Goal: Find specific page/section: Find specific page/section

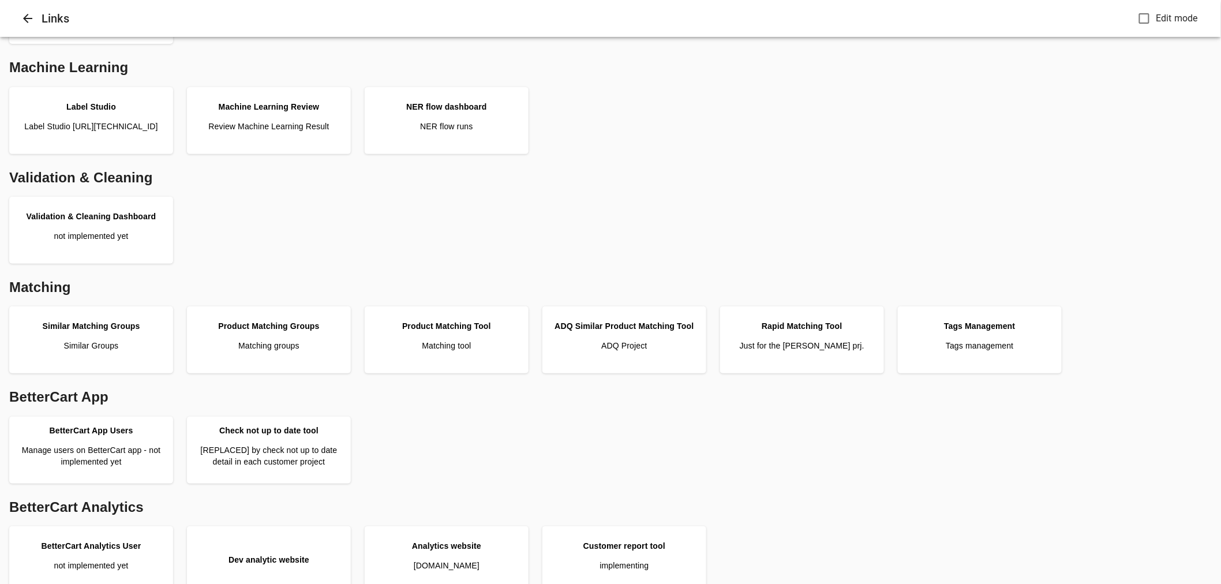
scroll to position [192, 0]
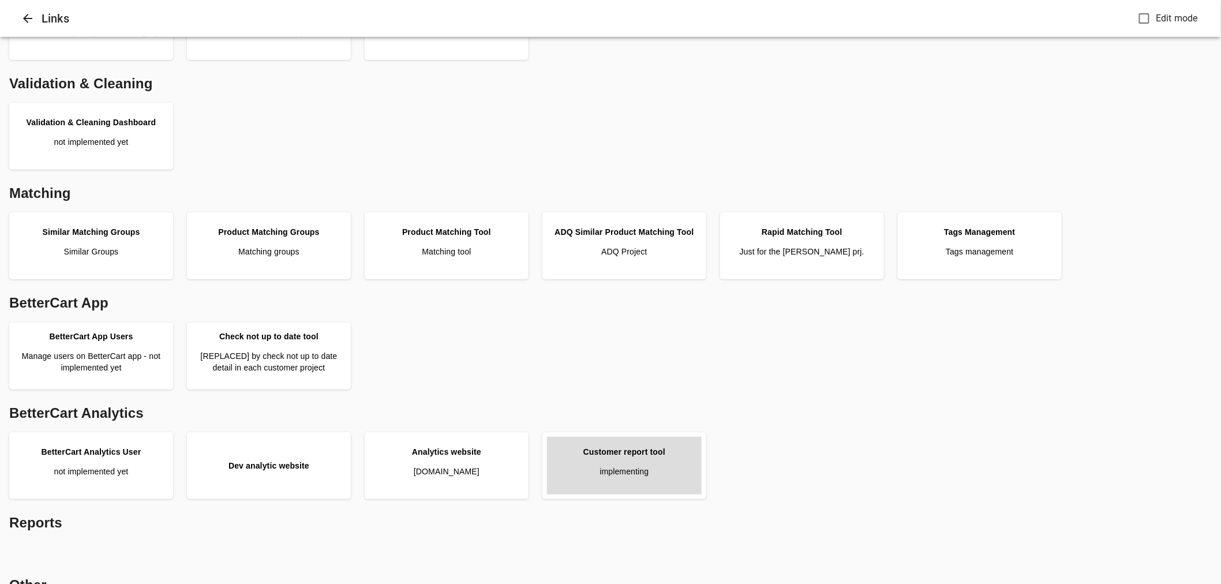
click at [678, 487] on link "Customer report tool implementing" at bounding box center [624, 466] width 155 height 58
click at [635, 442] on link "Customer report tool implementing" at bounding box center [624, 466] width 155 height 58
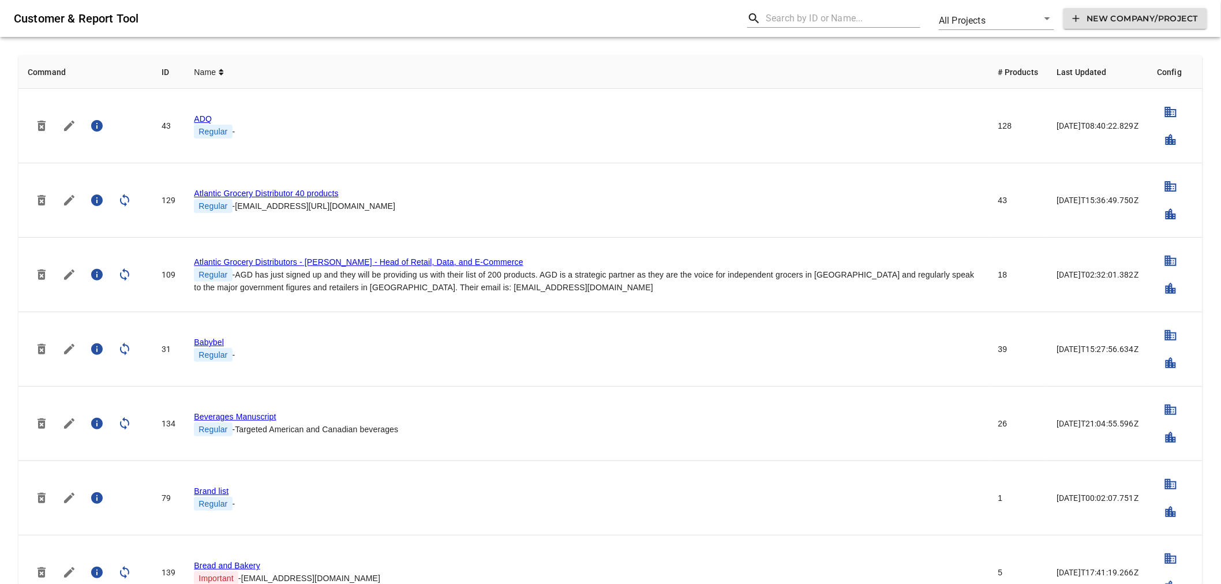
click at [788, 18] on input "text" at bounding box center [843, 18] width 155 height 18
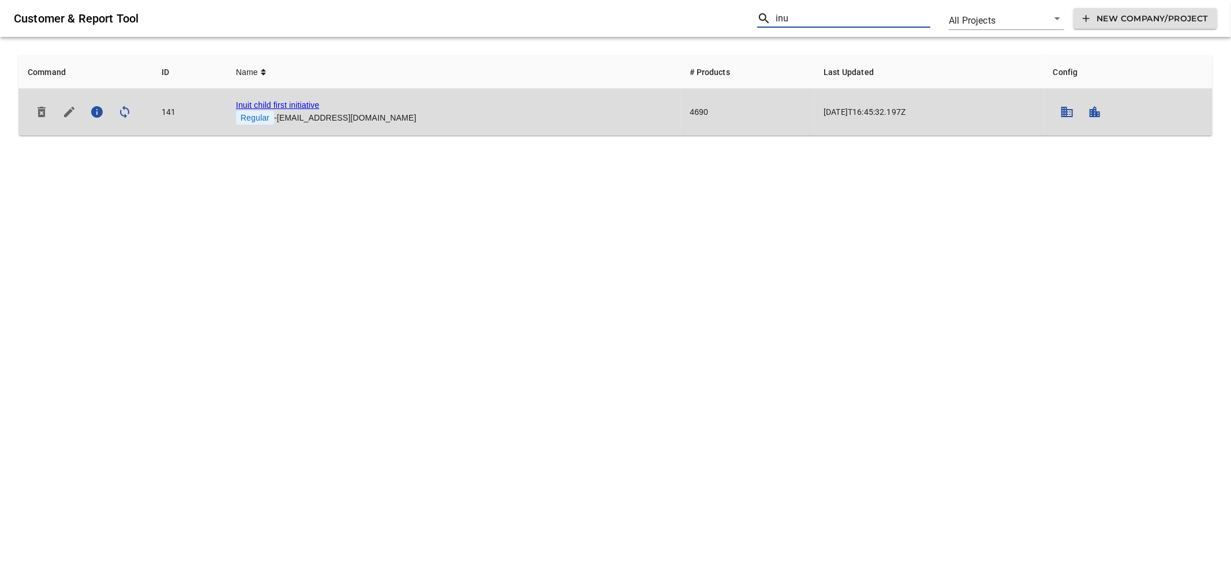
type input "inu"
click at [292, 108] on link "Inuit child first initiative" at bounding box center [277, 104] width 83 height 9
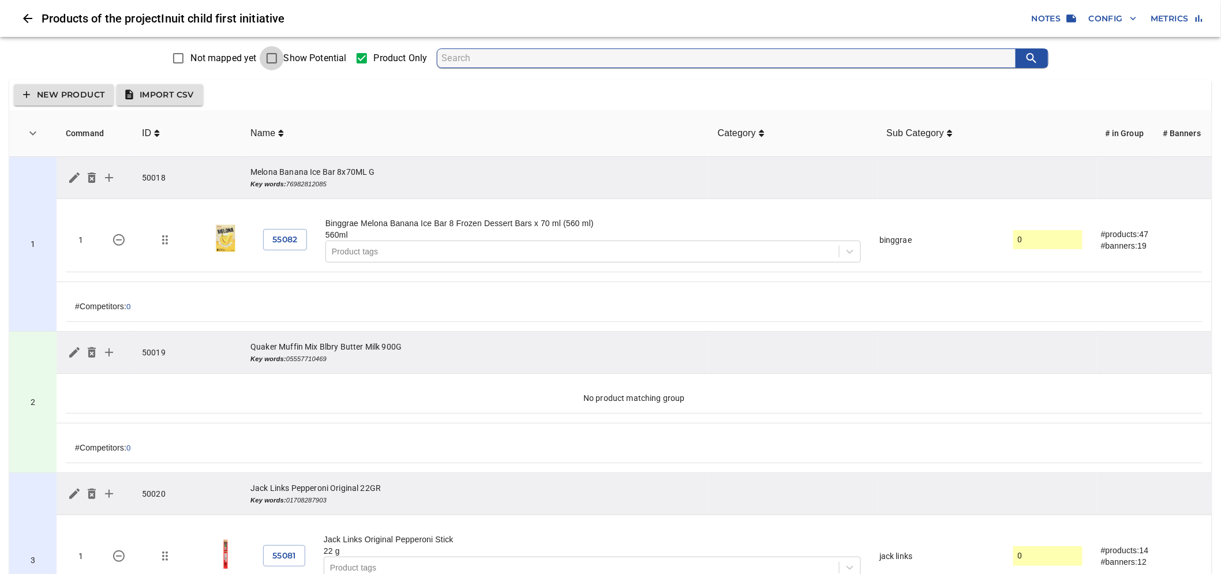
click at [281, 58] on input "Show Potential" at bounding box center [272, 58] width 24 height 24
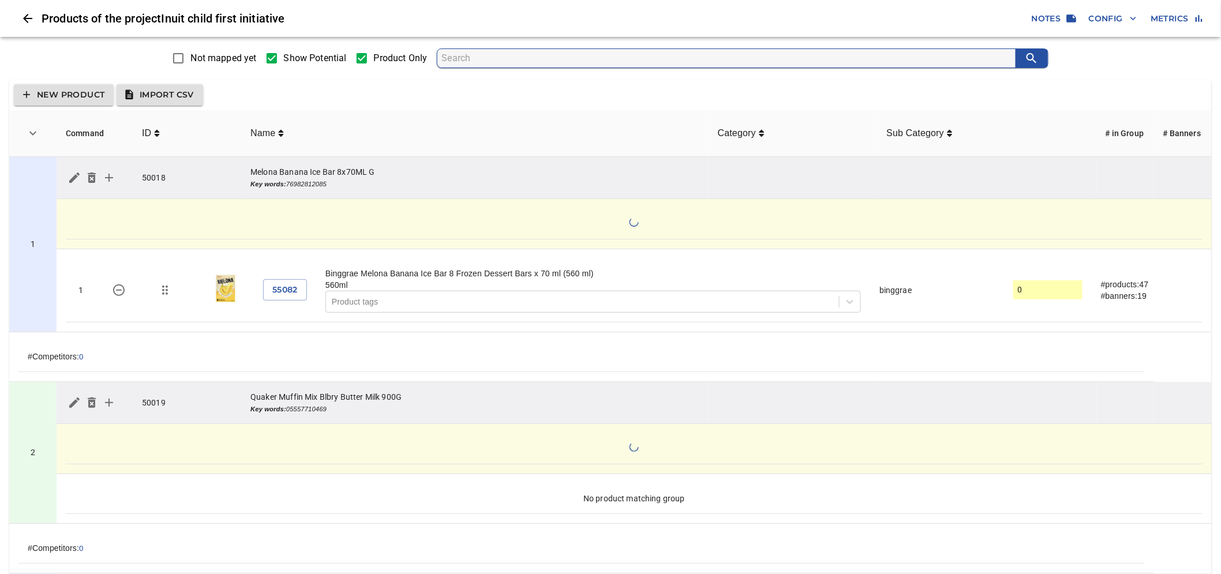
click at [931, 488] on td "No product matching group" at bounding box center [634, 499] width 1137 height 31
click at [287, 54] on span "Show Potential" at bounding box center [315, 58] width 63 height 14
click at [284, 54] on input "Show Potential" at bounding box center [272, 58] width 24 height 24
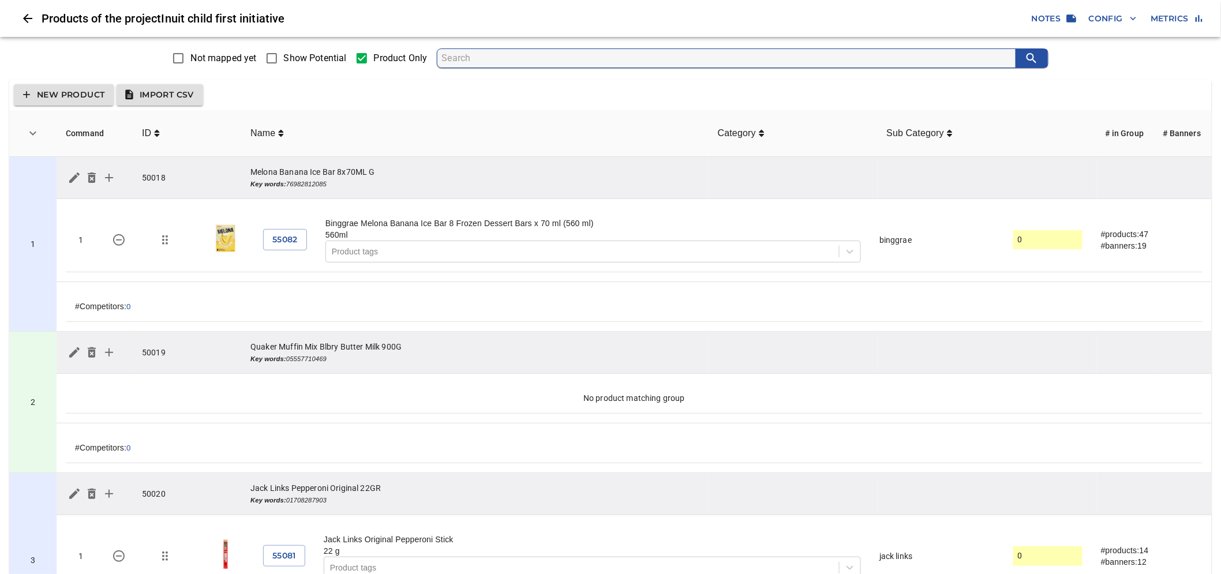
click at [287, 54] on span "Show Potential" at bounding box center [315, 58] width 63 height 14
click at [284, 54] on input "Show Potential" at bounding box center [272, 58] width 24 height 24
checkbox input "true"
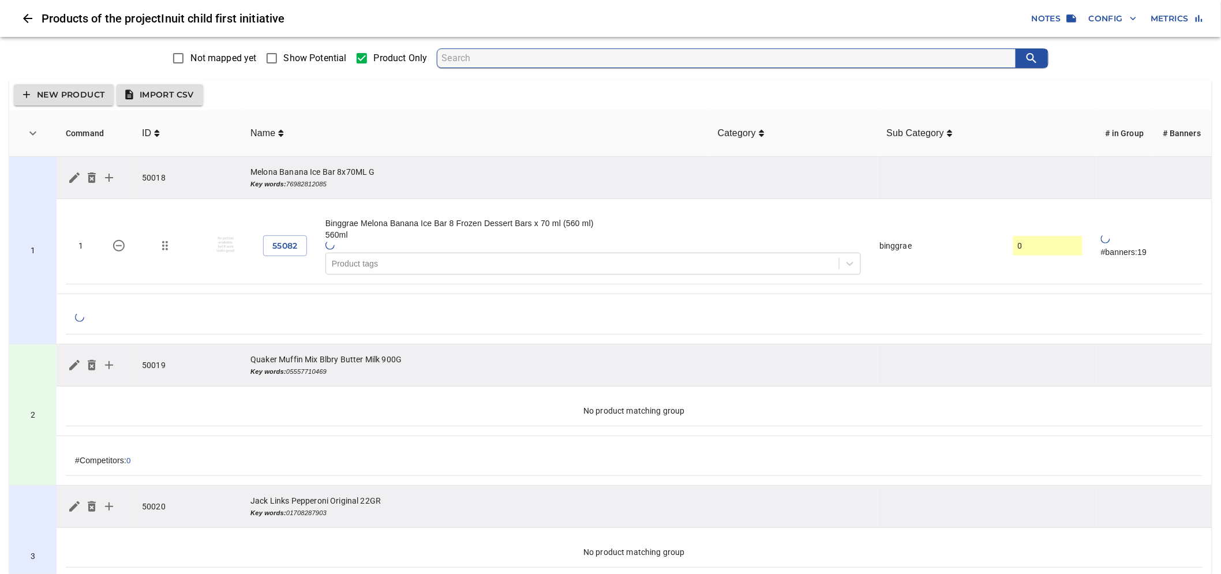
click at [277, 58] on input "Show Potential" at bounding box center [272, 58] width 24 height 24
checkbox input "true"
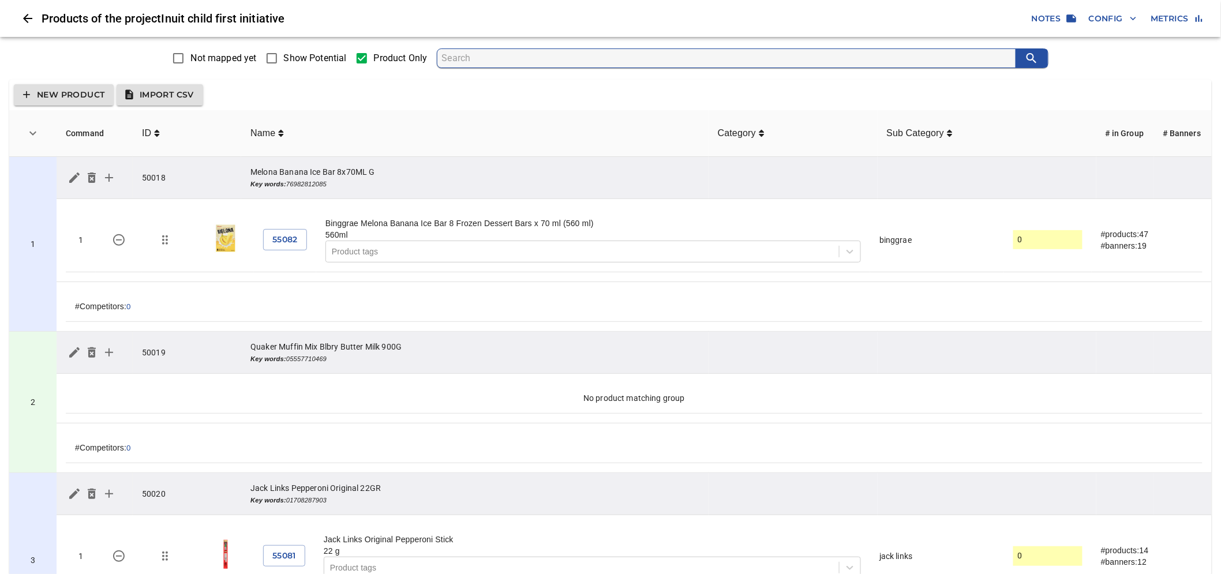
click at [289, 57] on span "Show Potential" at bounding box center [315, 58] width 63 height 14
click at [284, 57] on input "Show Potential" at bounding box center [272, 58] width 24 height 24
checkbox input "true"
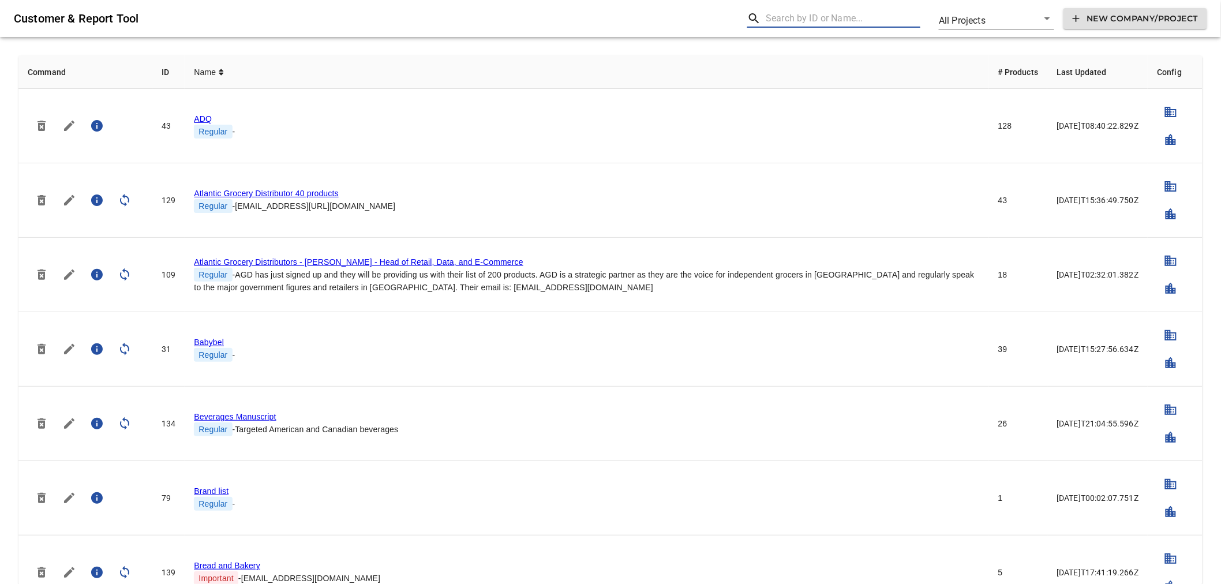
click at [795, 20] on input "text" at bounding box center [843, 18] width 155 height 18
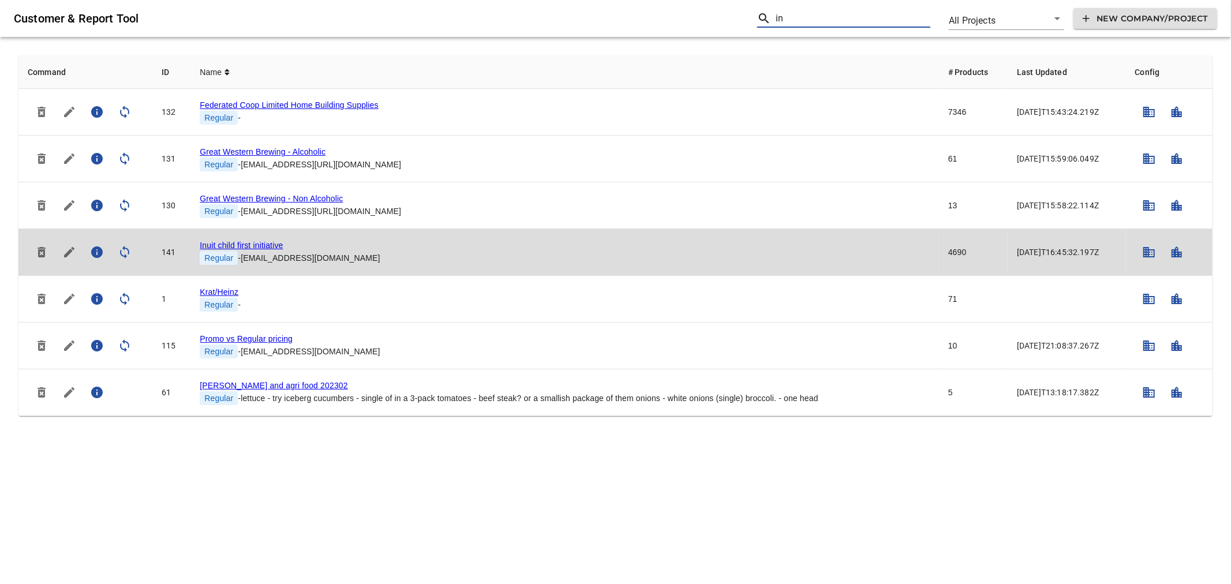
type input "in"
click at [229, 239] on td "Inuit child first initiative Regular - [EMAIL_ADDRESS][DOMAIN_NAME]" at bounding box center [564, 252] width 749 height 47
click at [229, 244] on link "Inuit child first initiative" at bounding box center [241, 245] width 83 height 9
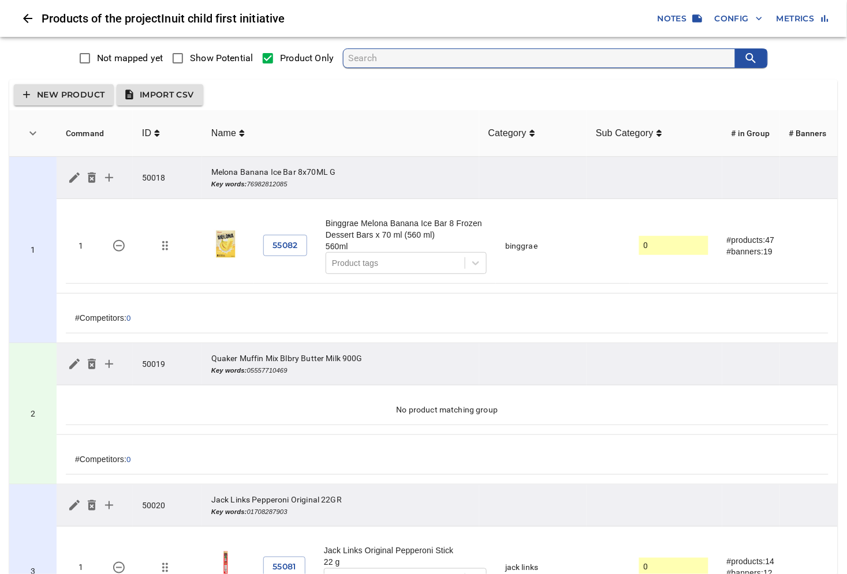
click at [207, 54] on span "Show Potential" at bounding box center [221, 58] width 63 height 14
click at [190, 54] on input "Show Potential" at bounding box center [178, 58] width 24 height 24
checkbox input "true"
